Goal: Transaction & Acquisition: Book appointment/travel/reservation

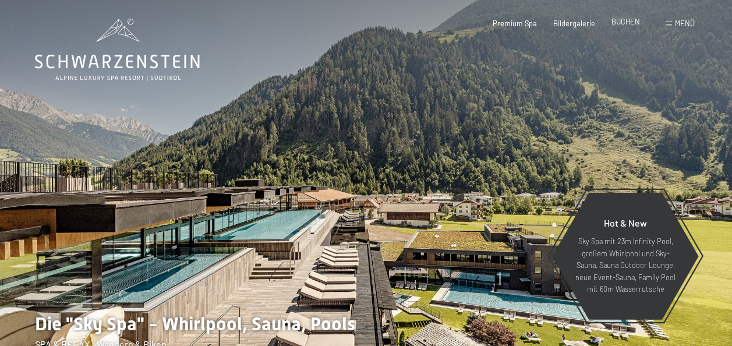
click at [621, 24] on span "BUCHEN" at bounding box center [625, 21] width 29 height 9
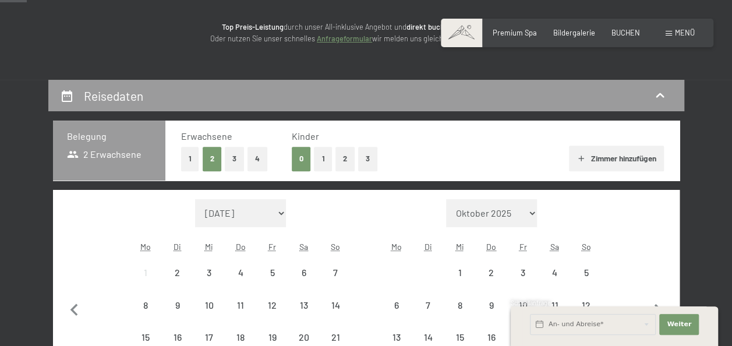
scroll to position [233, 0]
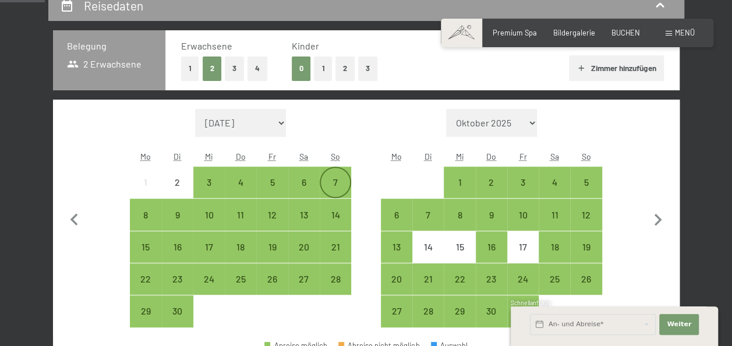
click at [339, 186] on div "7" at bounding box center [335, 192] width 29 height 29
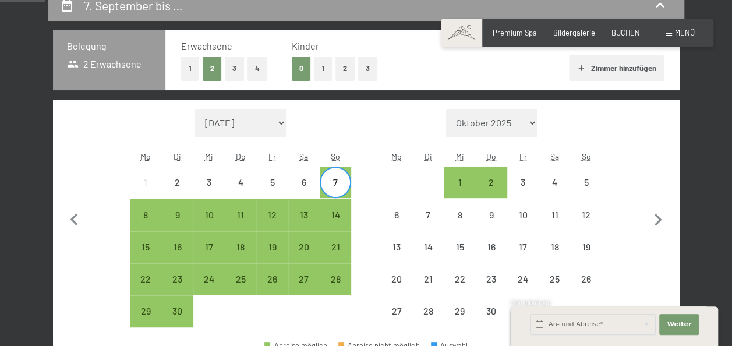
click at [339, 186] on div "7" at bounding box center [335, 192] width 29 height 29
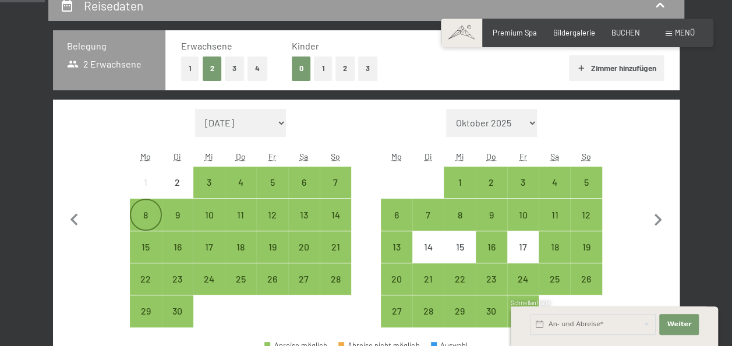
click at [141, 216] on div "8" at bounding box center [145, 224] width 29 height 29
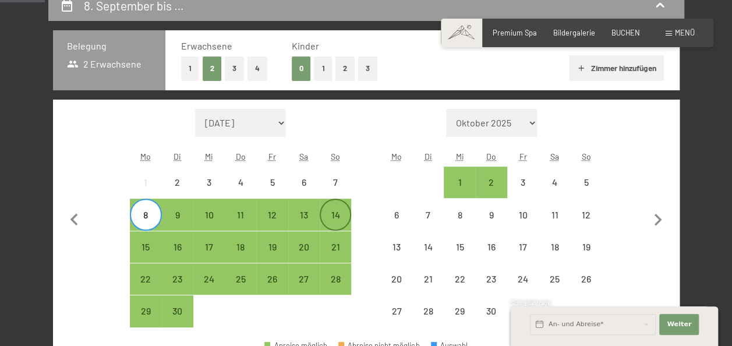
click at [331, 218] on div "14" at bounding box center [335, 224] width 29 height 29
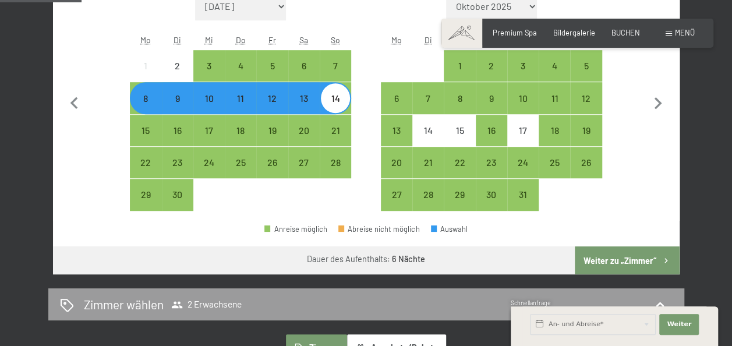
click at [587, 256] on button "Weiter zu „Zimmer“" at bounding box center [627, 260] width 104 height 28
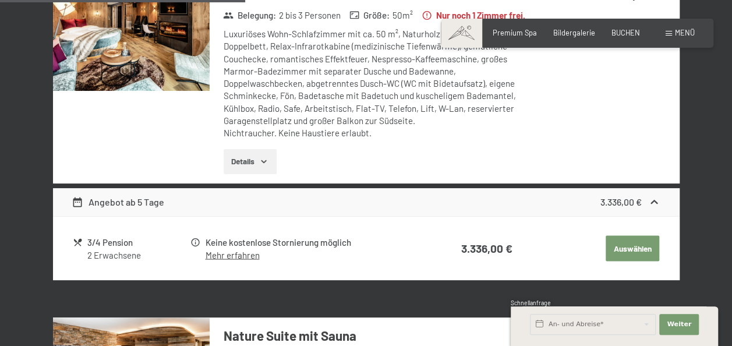
scroll to position [921, 0]
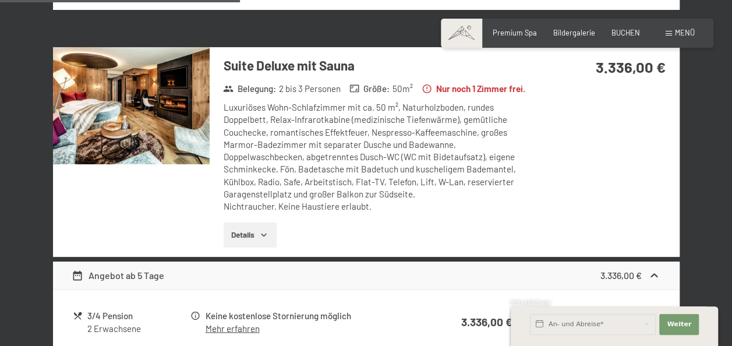
click at [135, 101] on img at bounding box center [131, 106] width 157 height 118
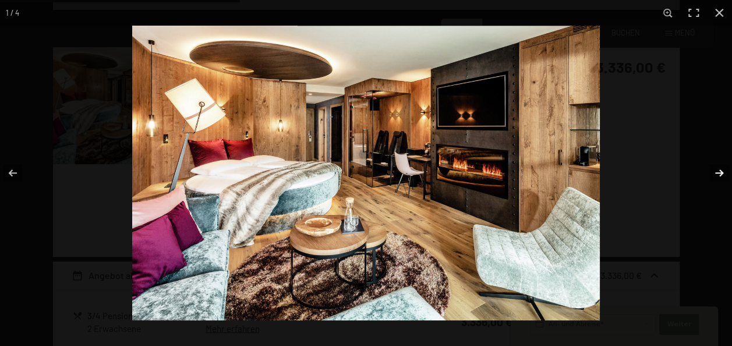
click at [718, 168] on button "button" at bounding box center [711, 173] width 41 height 58
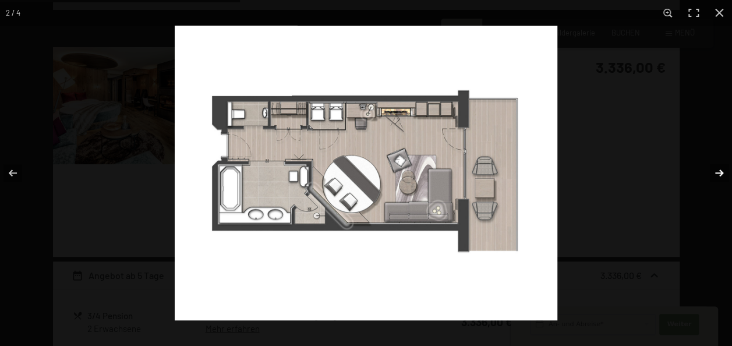
click at [718, 169] on button "button" at bounding box center [711, 173] width 41 height 58
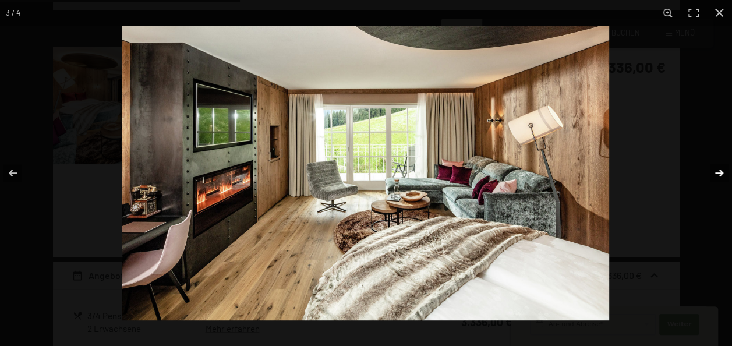
click at [718, 169] on button "button" at bounding box center [711, 173] width 41 height 58
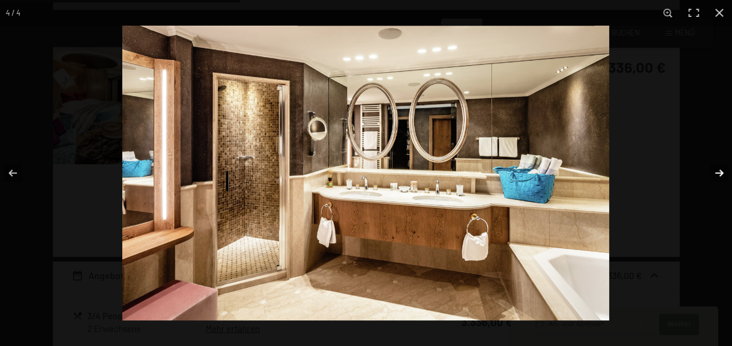
click at [717, 169] on button "button" at bounding box center [711, 173] width 41 height 58
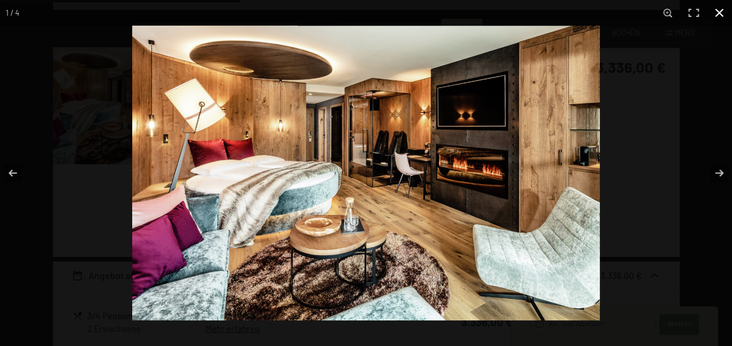
click at [720, 13] on button "button" at bounding box center [719, 13] width 26 height 26
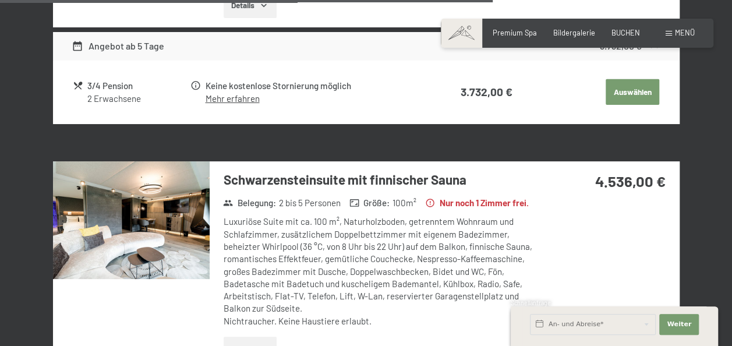
scroll to position [1794, 0]
